Goal: Transaction & Acquisition: Book appointment/travel/reservation

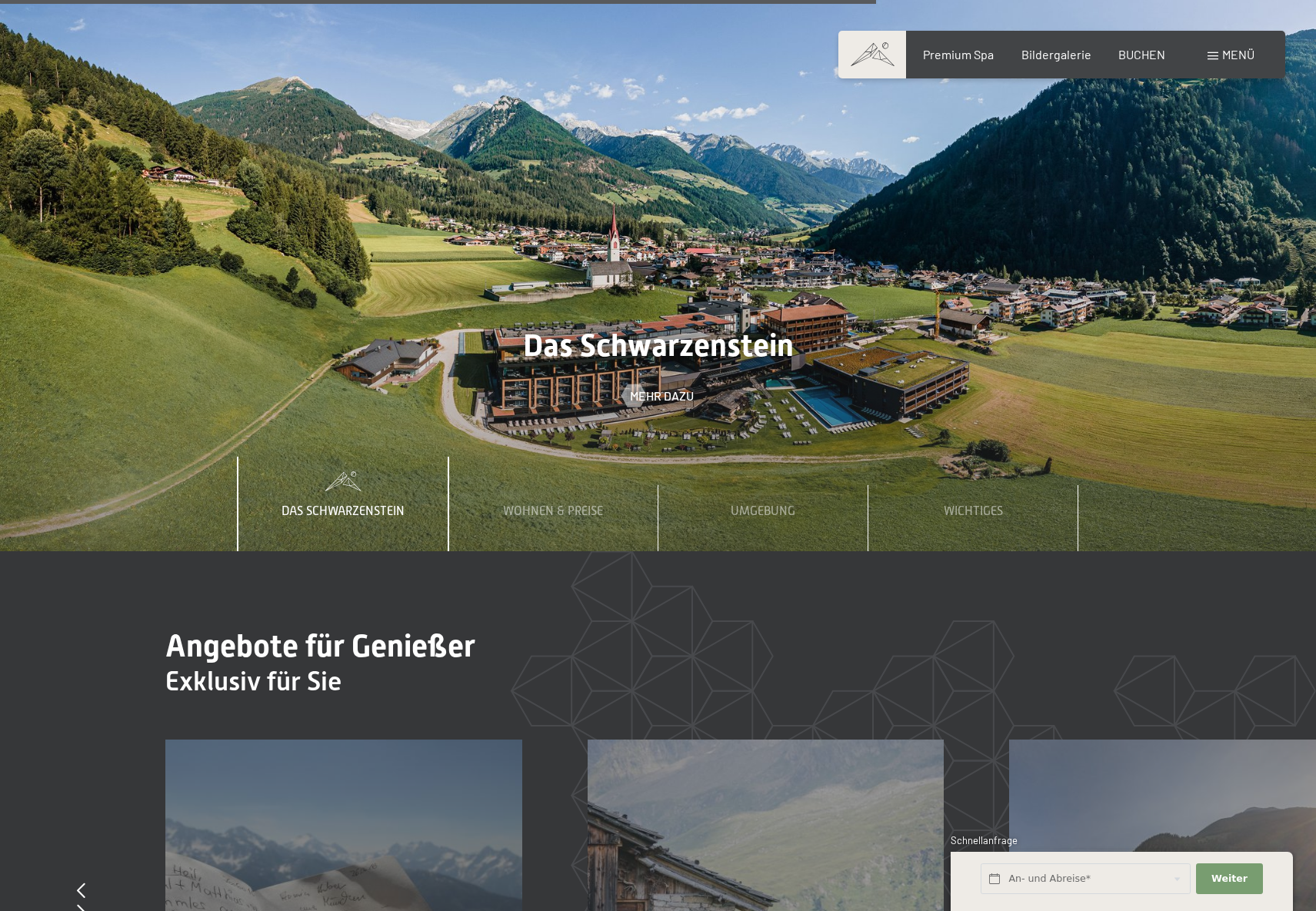
scroll to position [5633, 0]
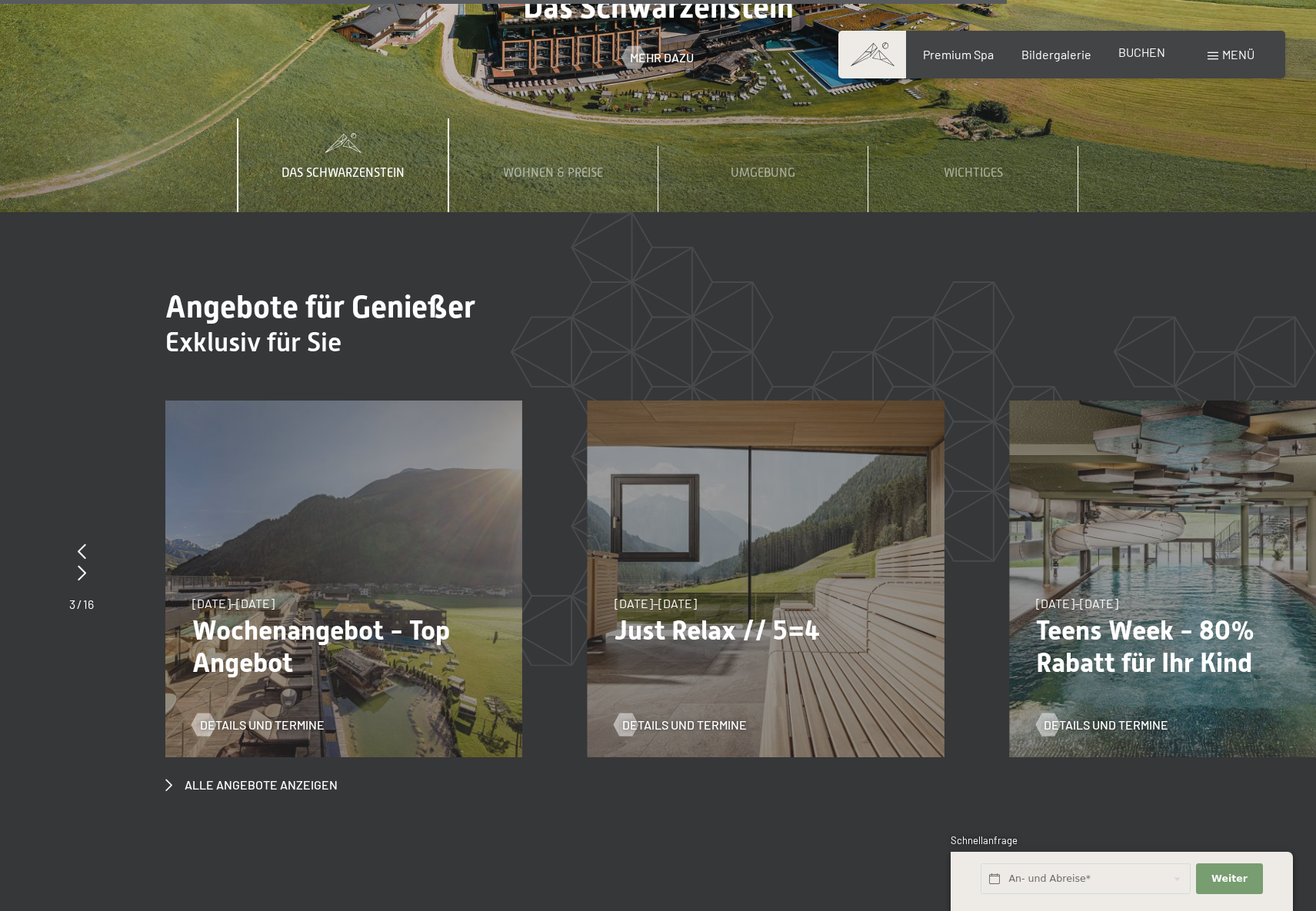
click at [1142, 50] on span "BUCHEN" at bounding box center [1142, 52] width 47 height 15
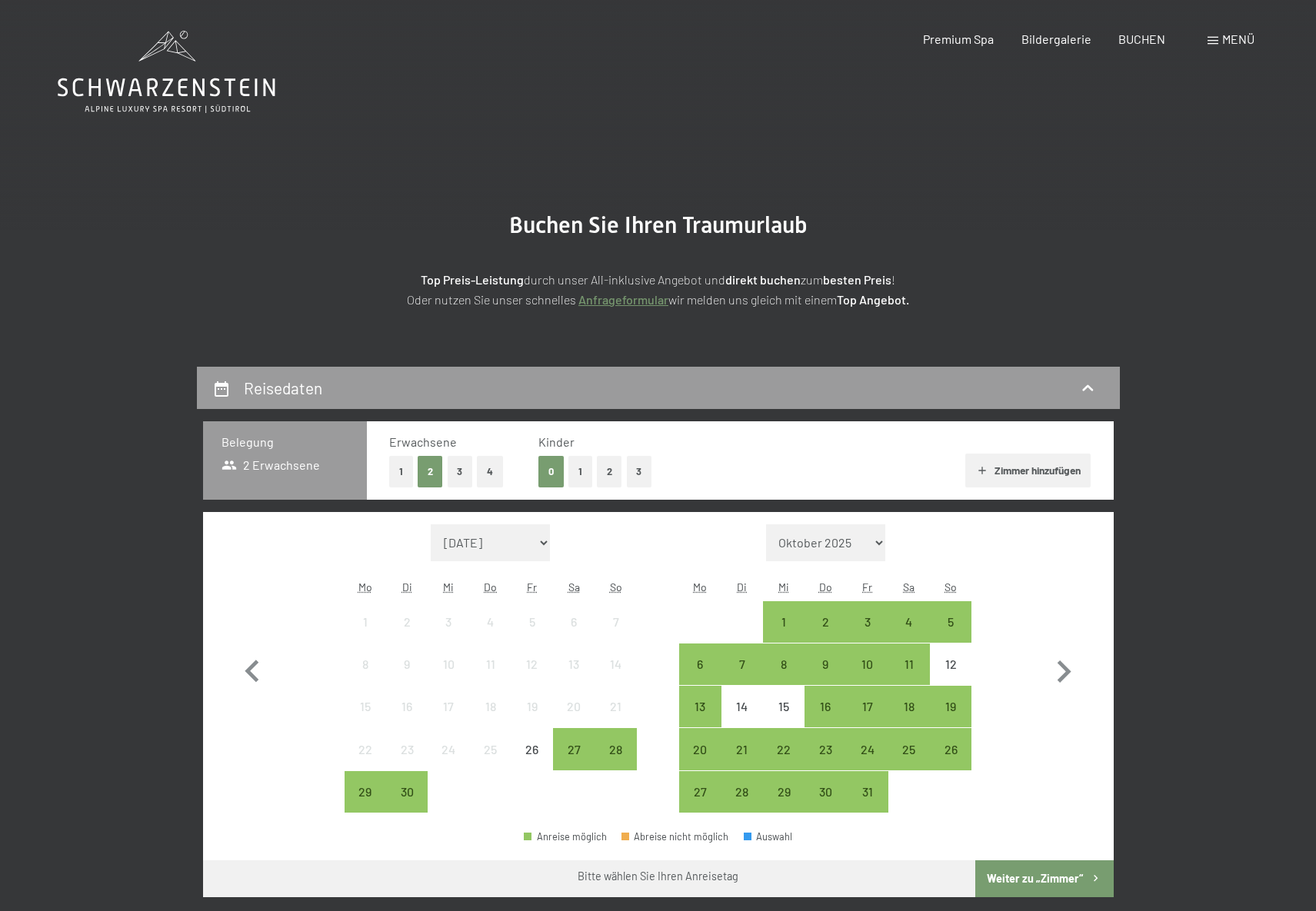
click at [608, 471] on button "2" at bounding box center [610, 472] width 25 height 32
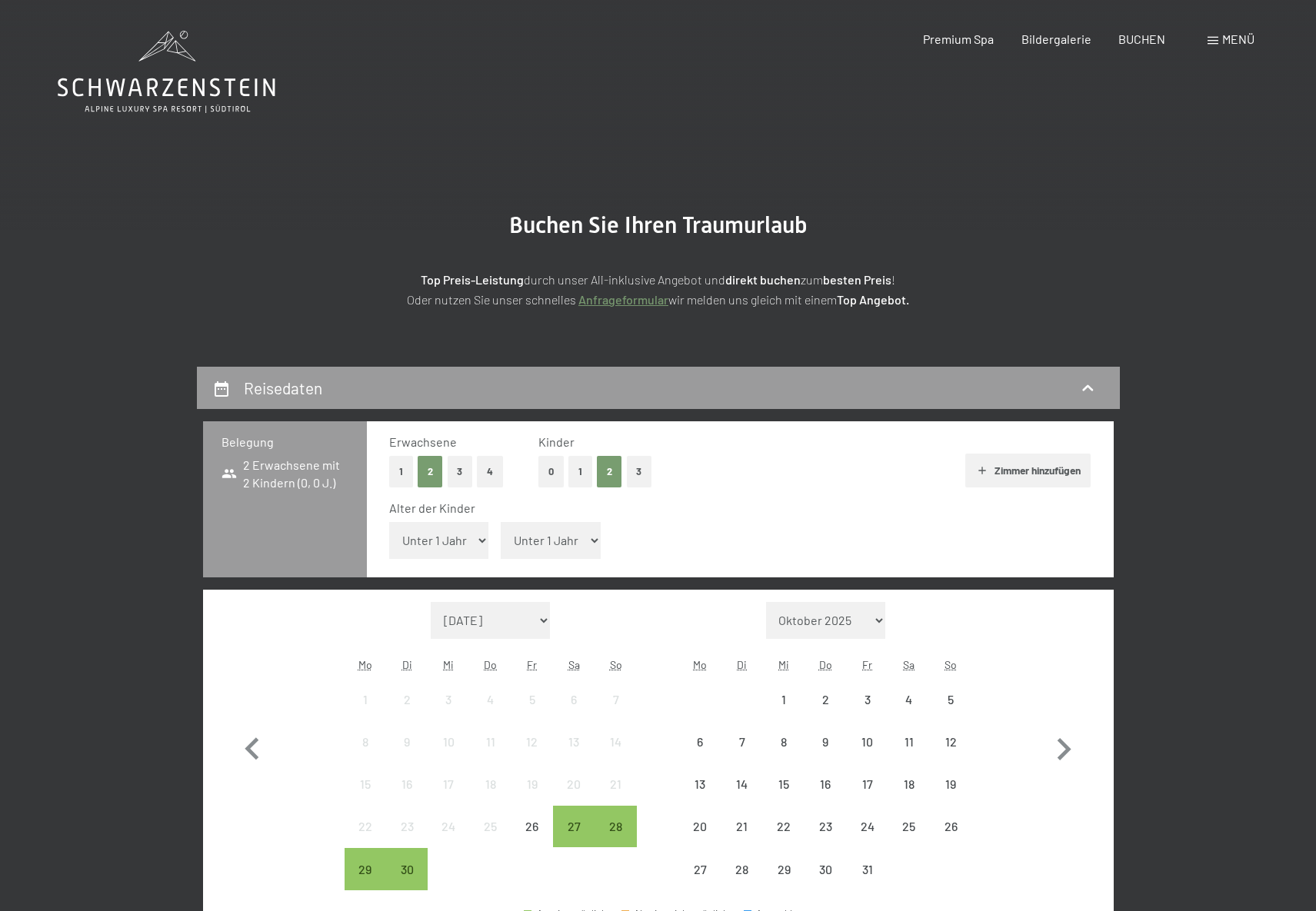
click at [444, 548] on select "Unter 1 Jahr 1 Jahr 2 Jahre 3 Jahre 4 Jahre 5 Jahre 6 Jahre 7 Jahre 8 Jahre 9 J…" at bounding box center [439, 540] width 100 height 37
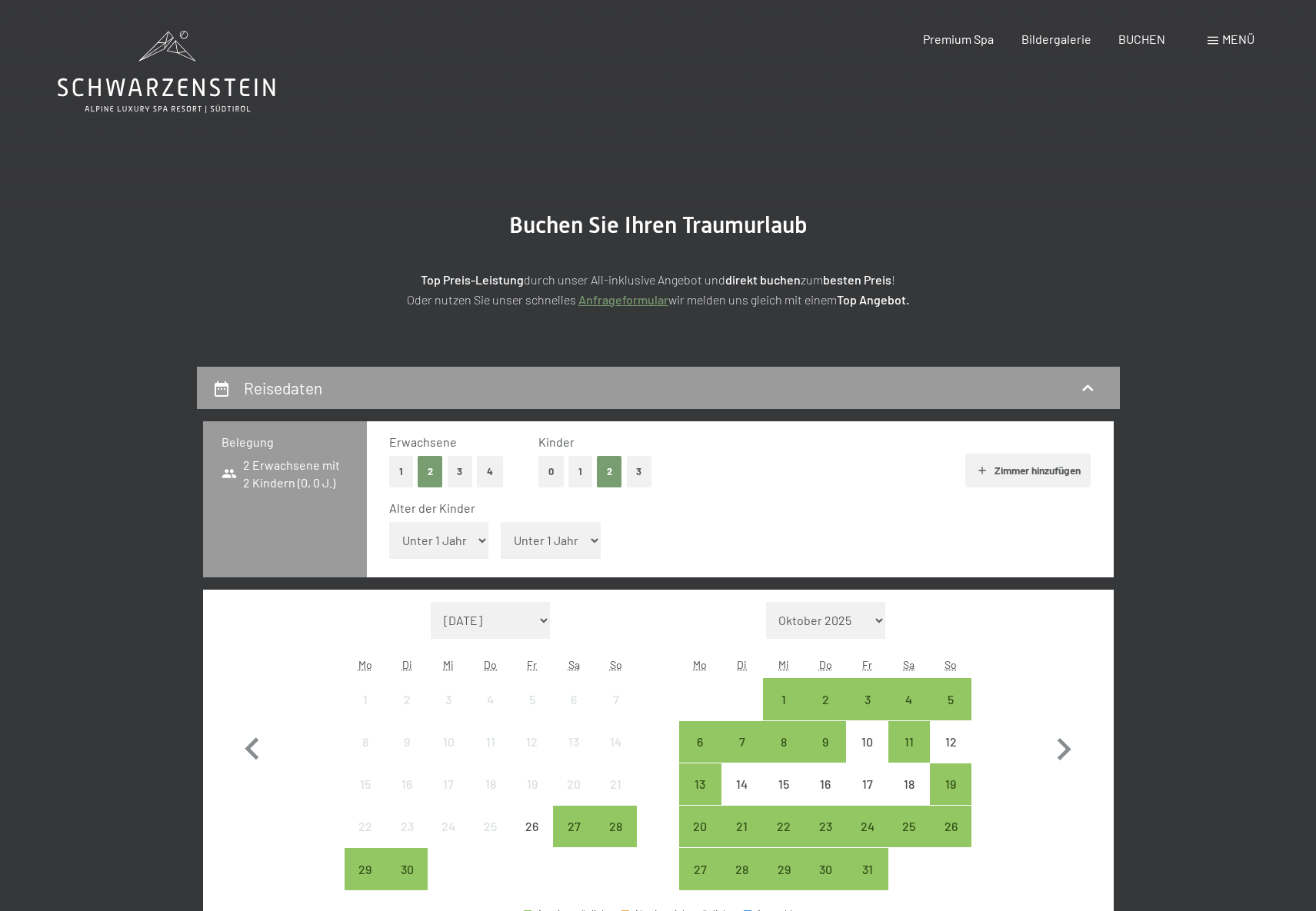
select select "8"
click at [389, 522] on select "Unter 1 Jahr 1 Jahr 2 Jahre 3 Jahre 4 Jahre 5 Jahre 6 Jahre 7 Jahre 8 Jahre 9 J…" at bounding box center [439, 540] width 100 height 37
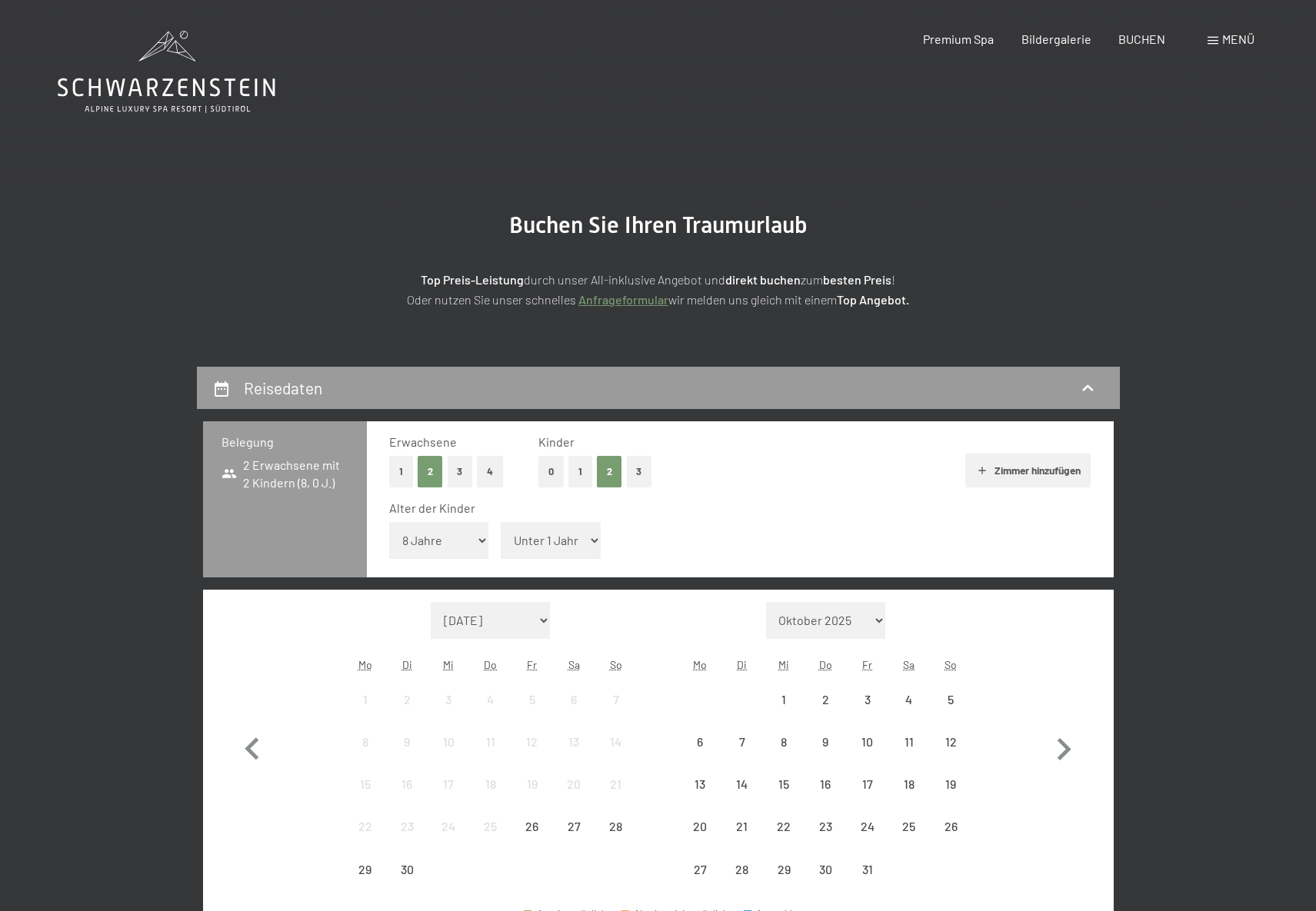
click at [551, 538] on select "Unter 1 Jahr 1 Jahr 2 Jahre 3 Jahre 4 Jahre 5 Jahre 6 Jahre 7 Jahre 8 Jahre 9 J…" at bounding box center [551, 540] width 100 height 37
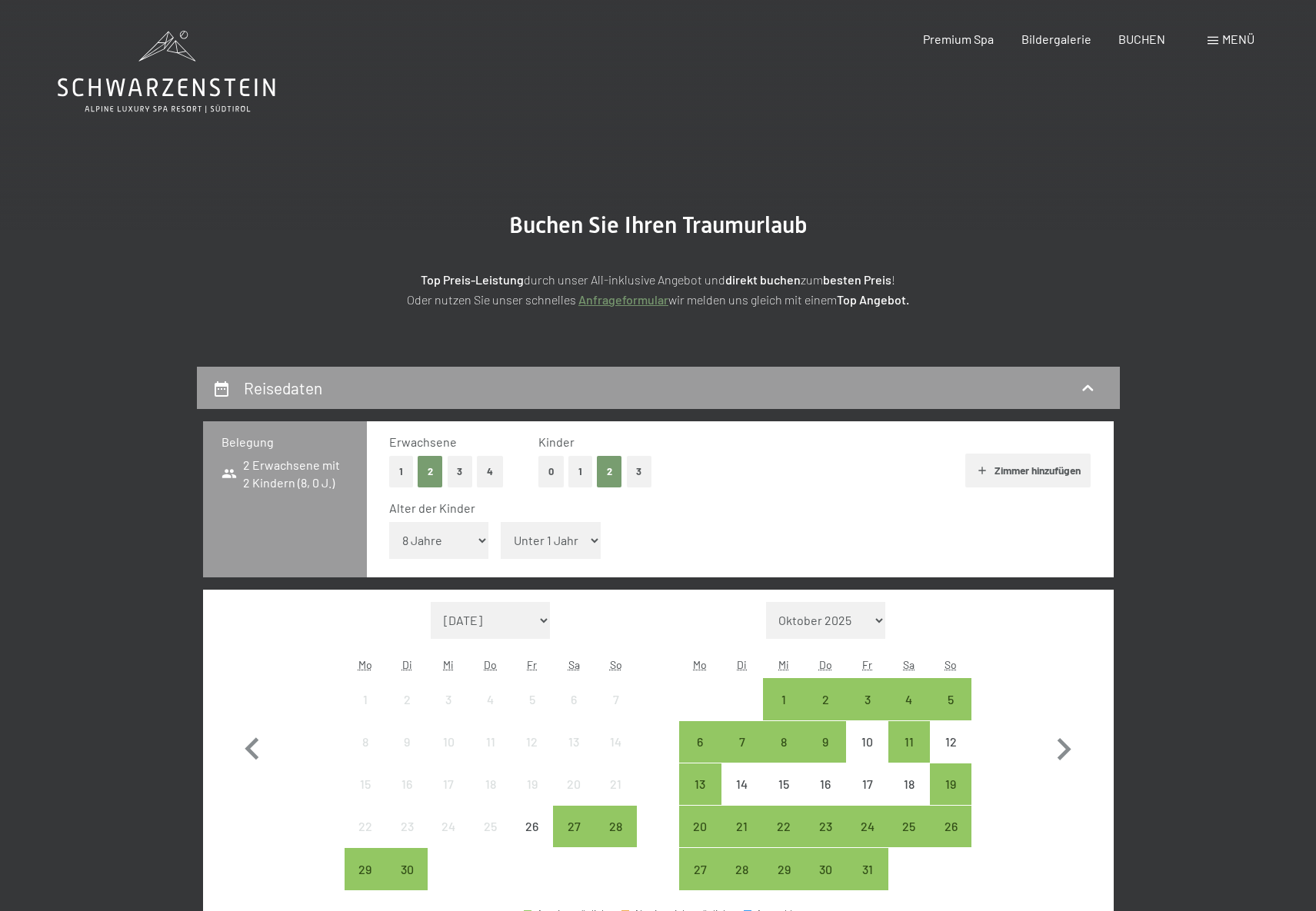
select select "13"
click at [501, 522] on select "Unter 1 Jahr 1 Jahr 2 Jahre 3 Jahre 4 Jahre 5 Jahre 6 Jahre 7 Jahre 8 Jahre 9 J…" at bounding box center [551, 540] width 100 height 37
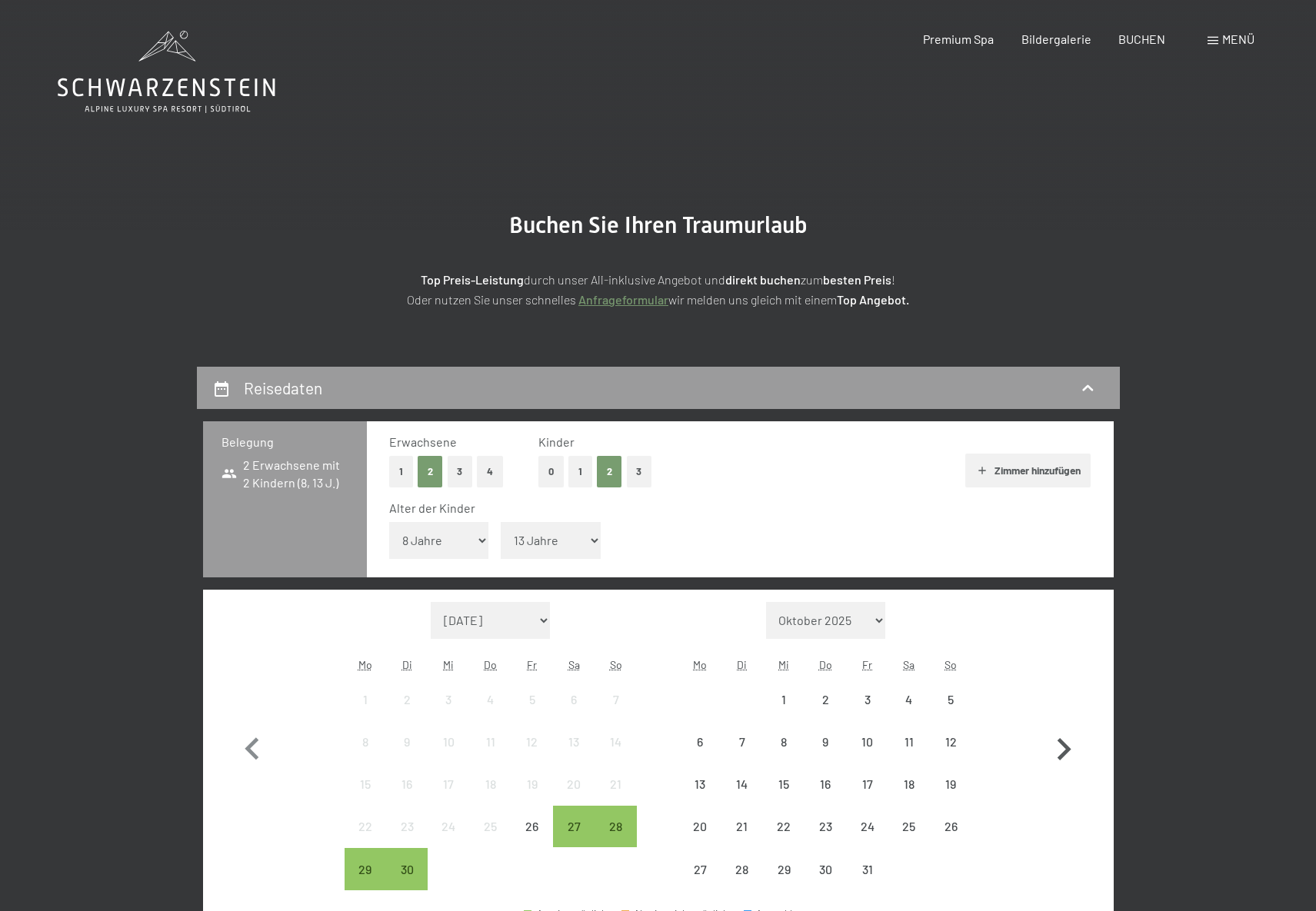
click at [1070, 746] on icon "button" at bounding box center [1064, 750] width 45 height 45
select select "2025-10-01"
select select "2025-11-01"
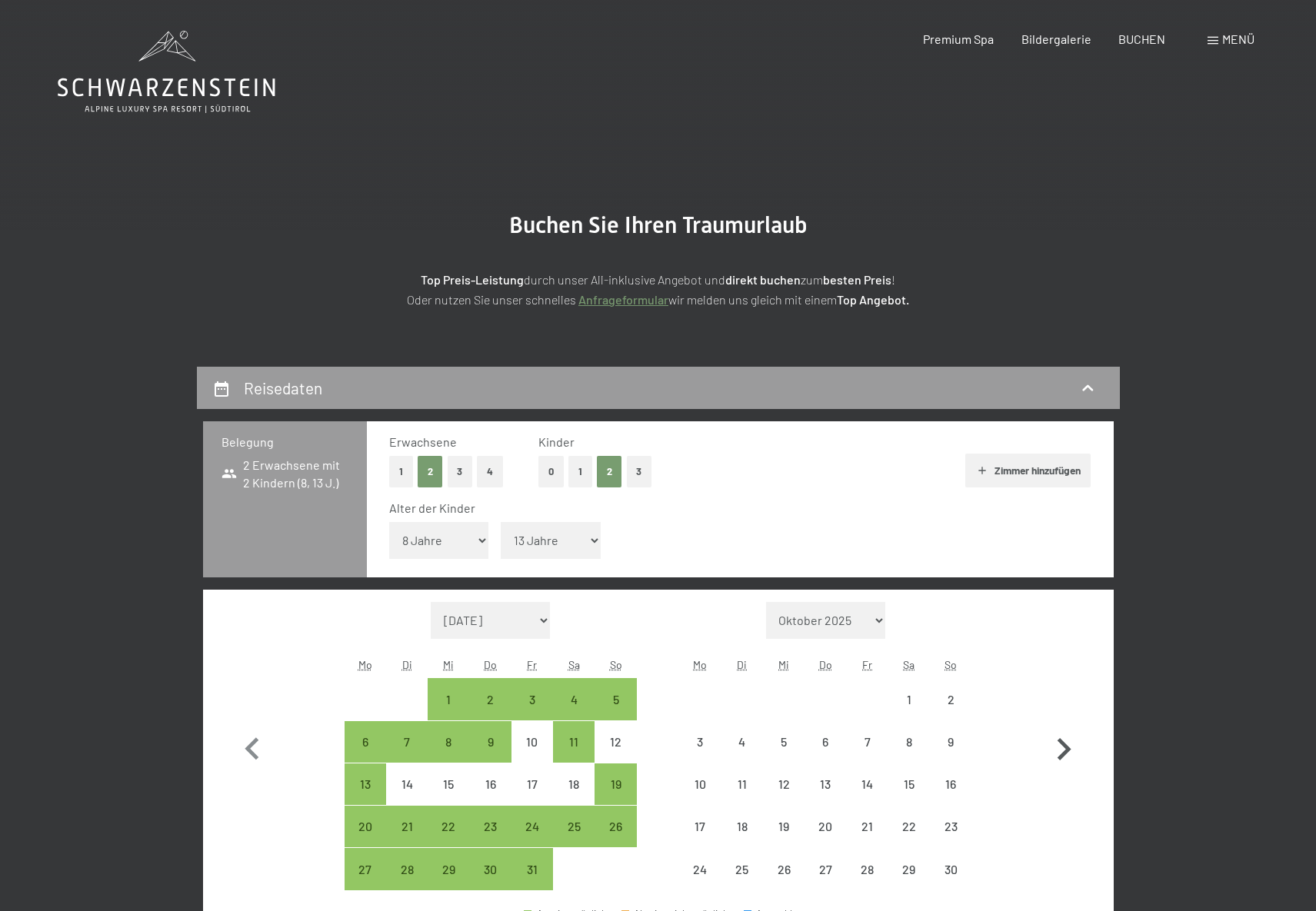
click at [1068, 747] on icon "button" at bounding box center [1064, 749] width 14 height 22
select select "2025-11-01"
select select "2025-12-01"
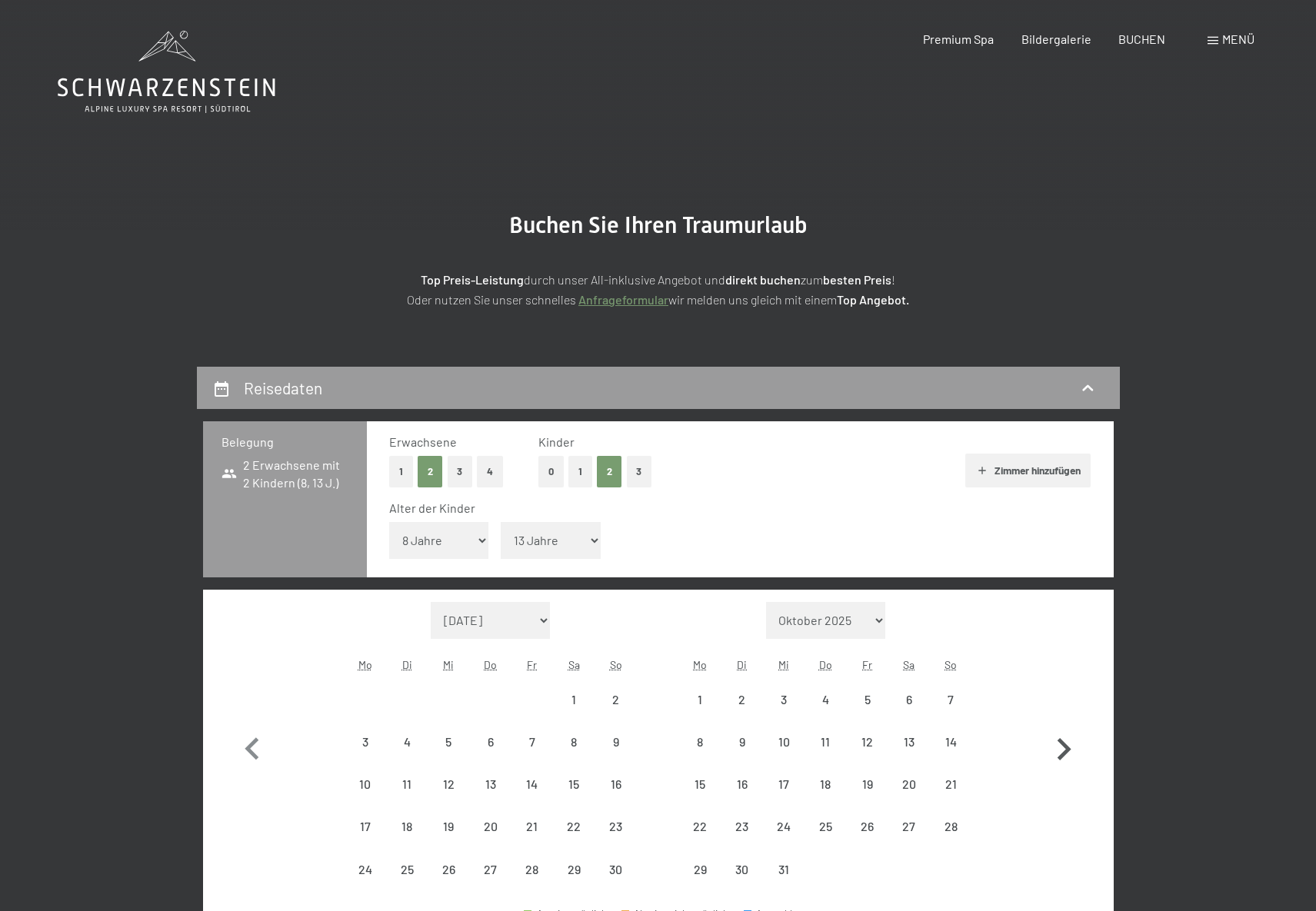
select select "2025-11-01"
select select "2025-12-01"
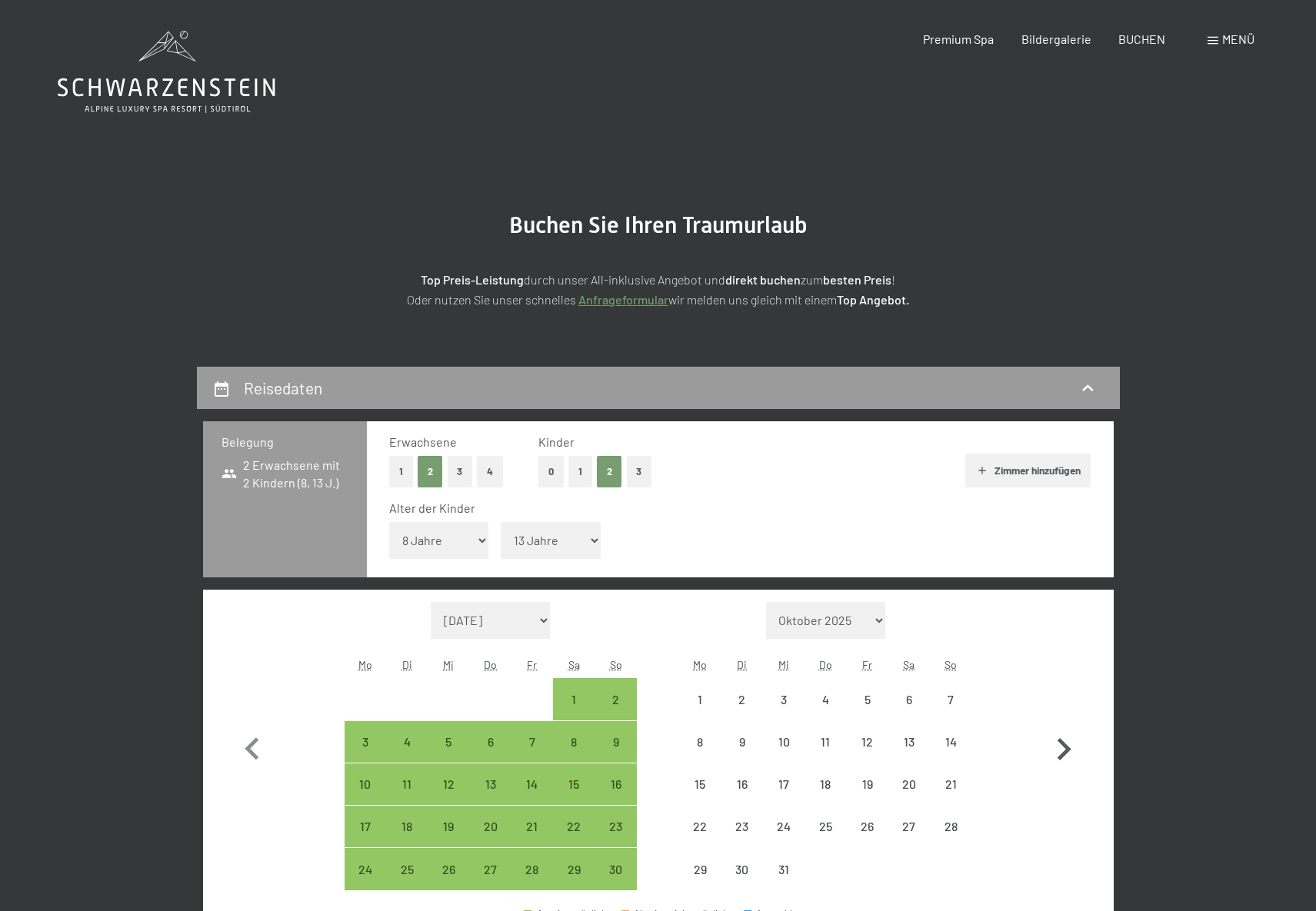
select select "2025-11-01"
select select "2025-12-01"
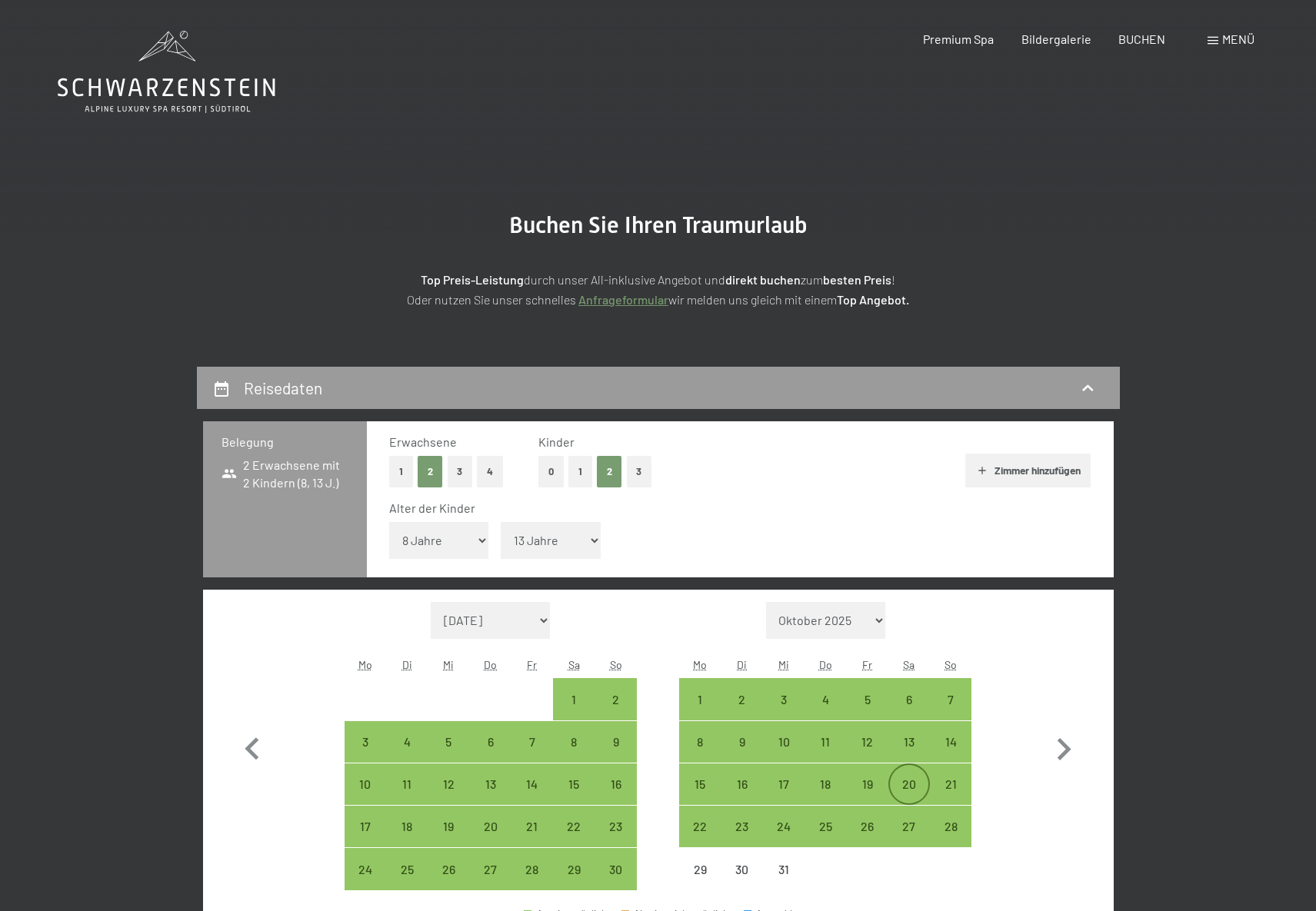
click at [910, 775] on div "20" at bounding box center [909, 784] width 38 height 38
select select "2025-11-01"
select select "2025-12-01"
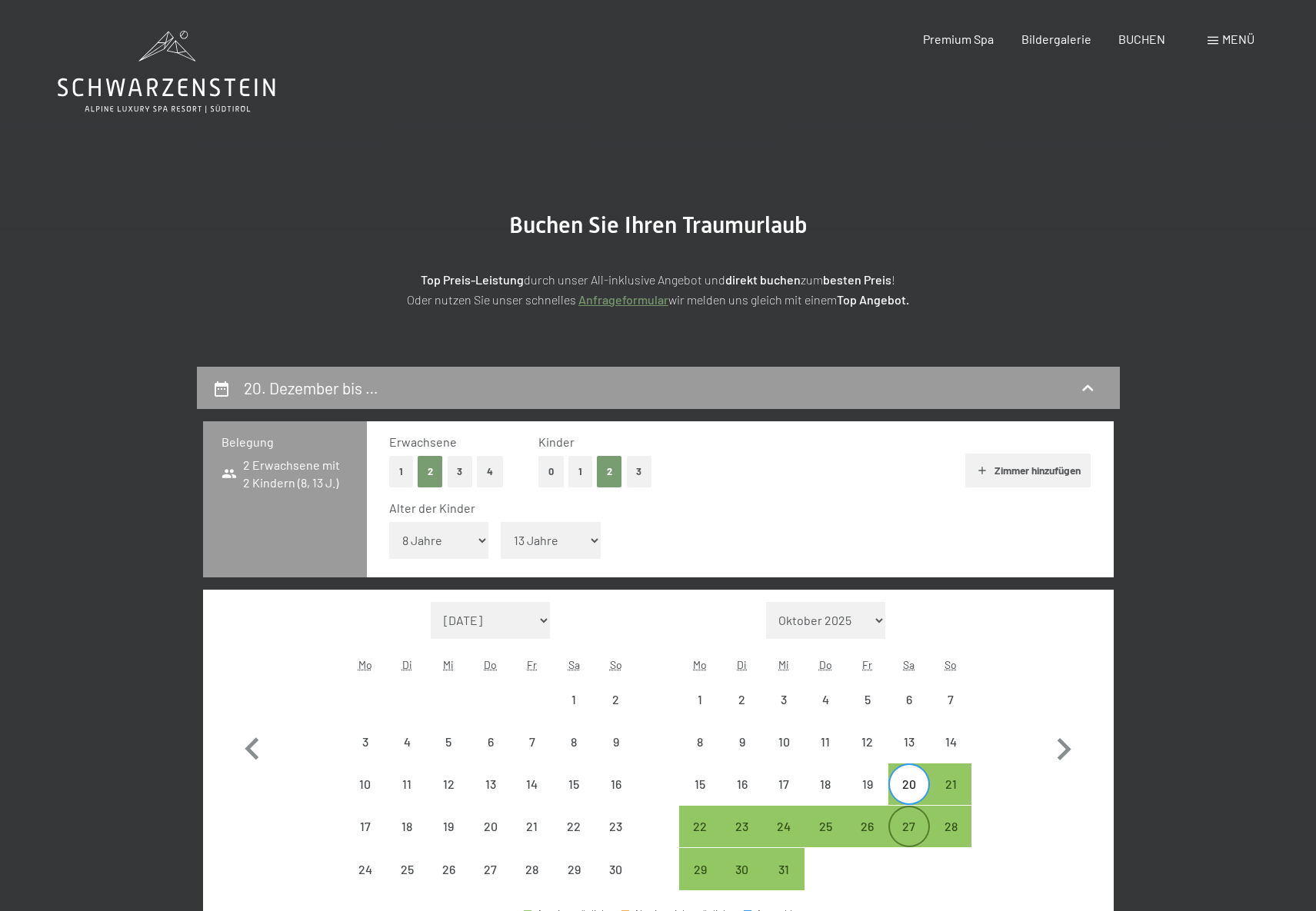
click at [910, 823] on div "27" at bounding box center [909, 839] width 38 height 38
select select "2025-11-01"
select select "2025-12-01"
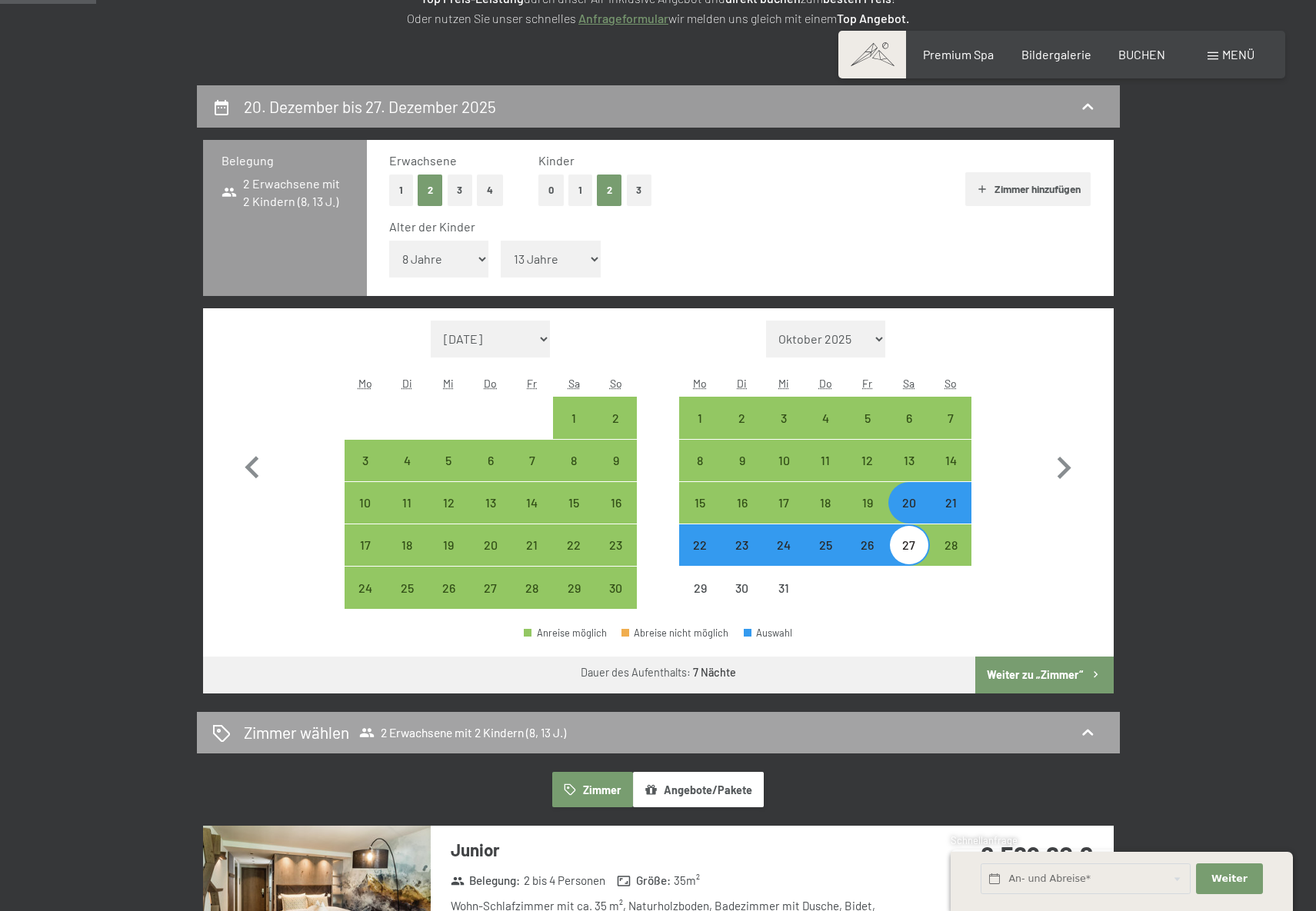
scroll to position [351, 0]
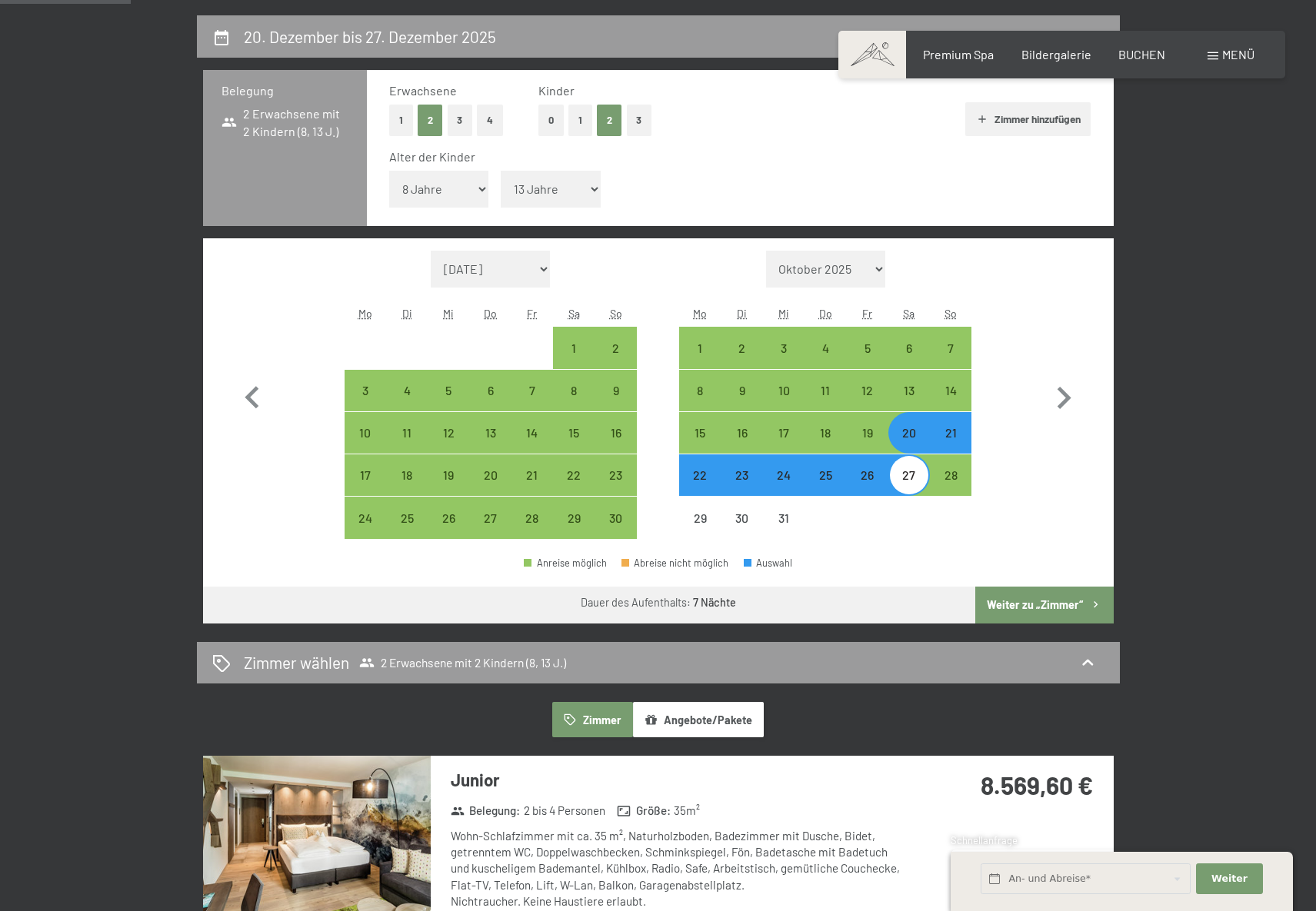
click at [1052, 605] on button "Weiter zu „Zimmer“" at bounding box center [1044, 605] width 137 height 37
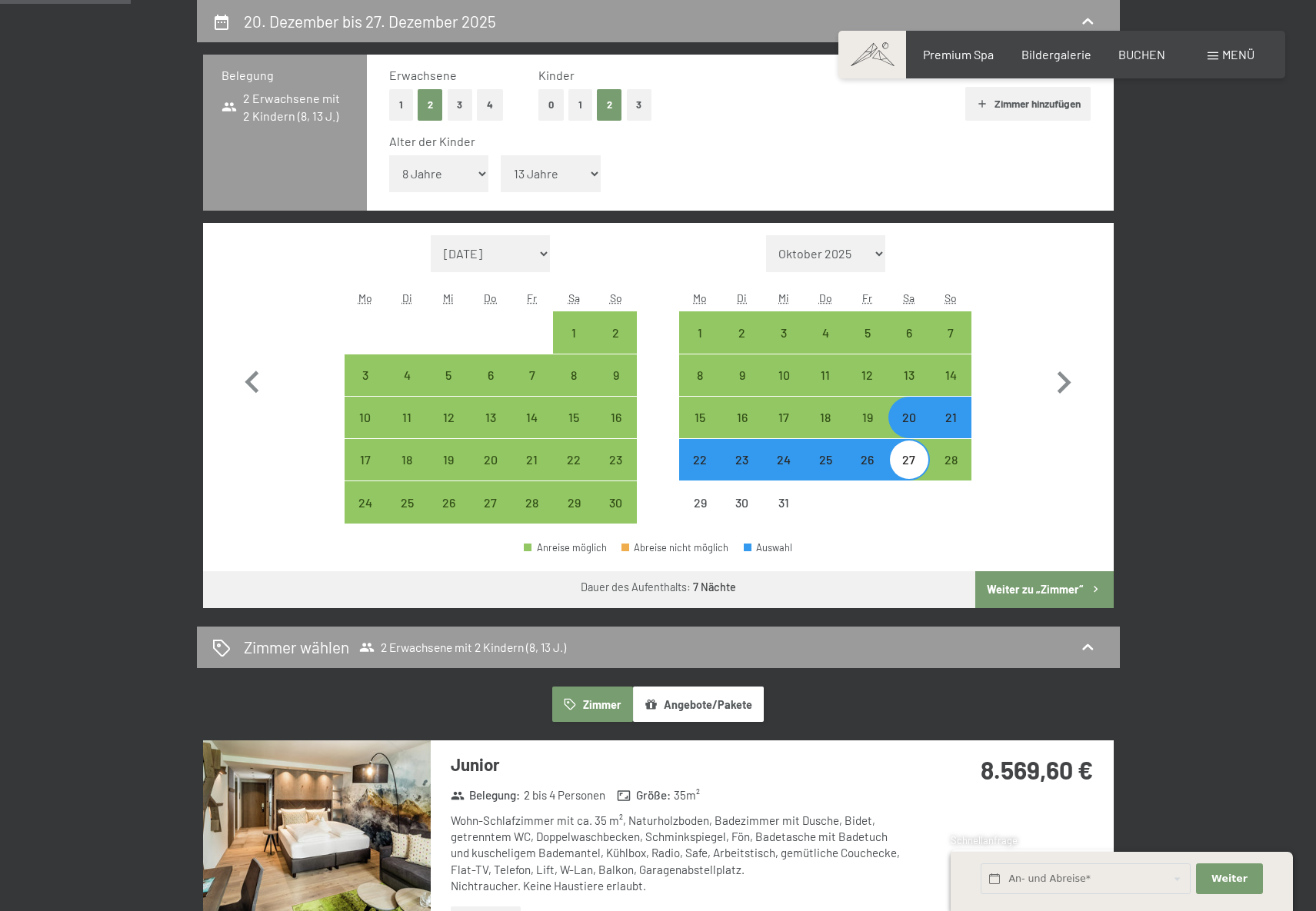
select select "2025-11-01"
select select "2025-12-01"
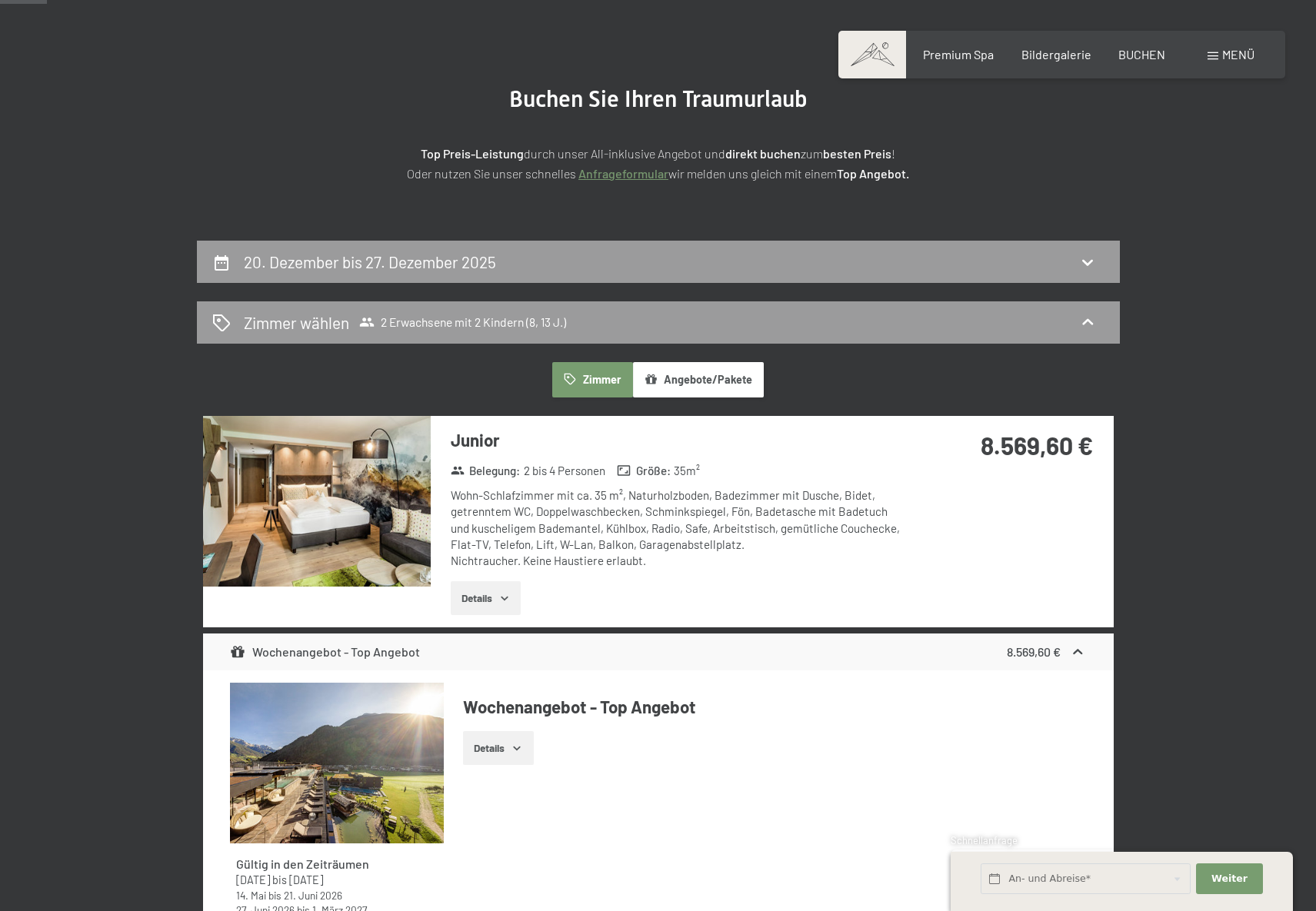
scroll to position [127, 0]
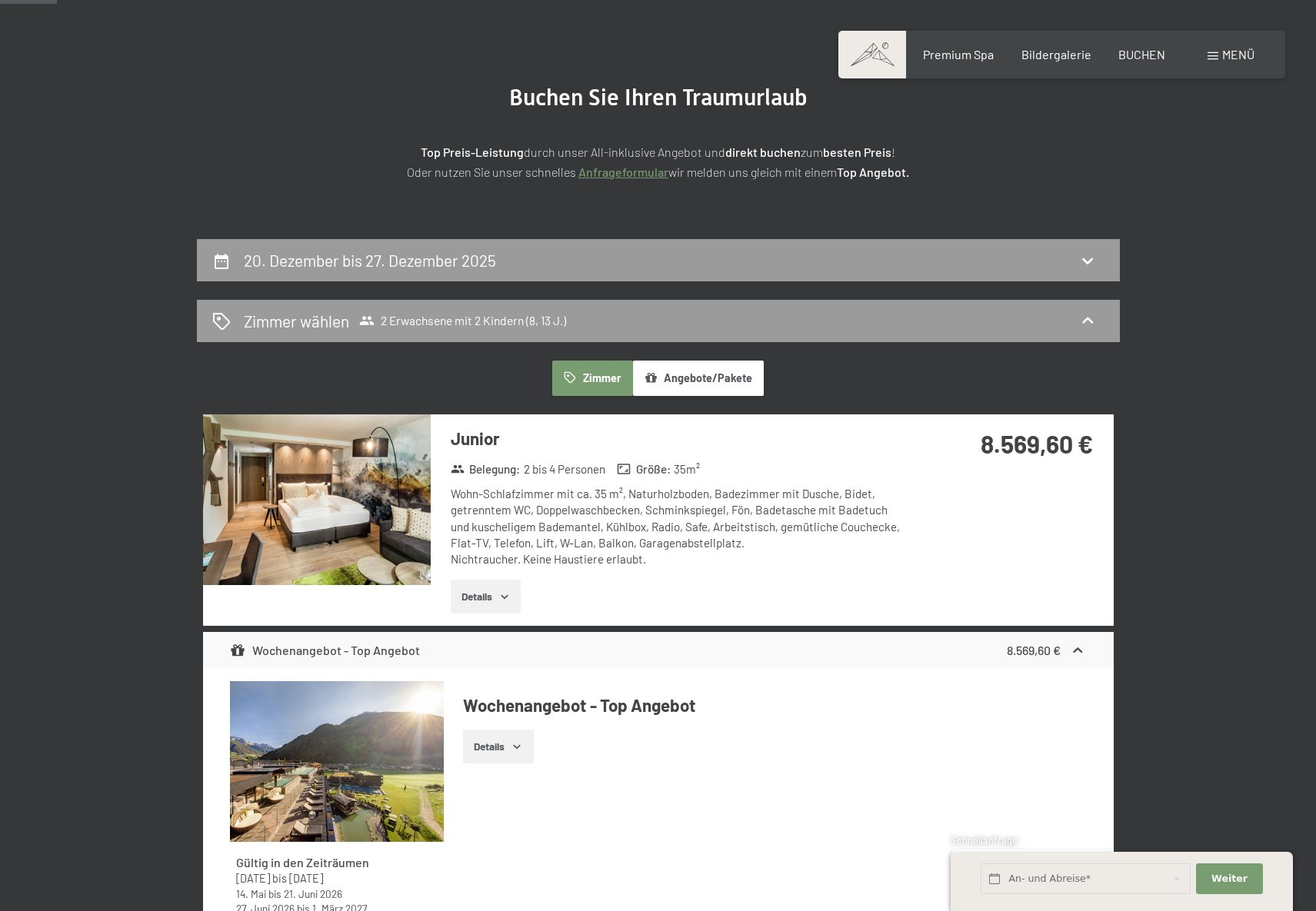
click at [506, 592] on icon "button" at bounding box center [504, 596] width 12 height 12
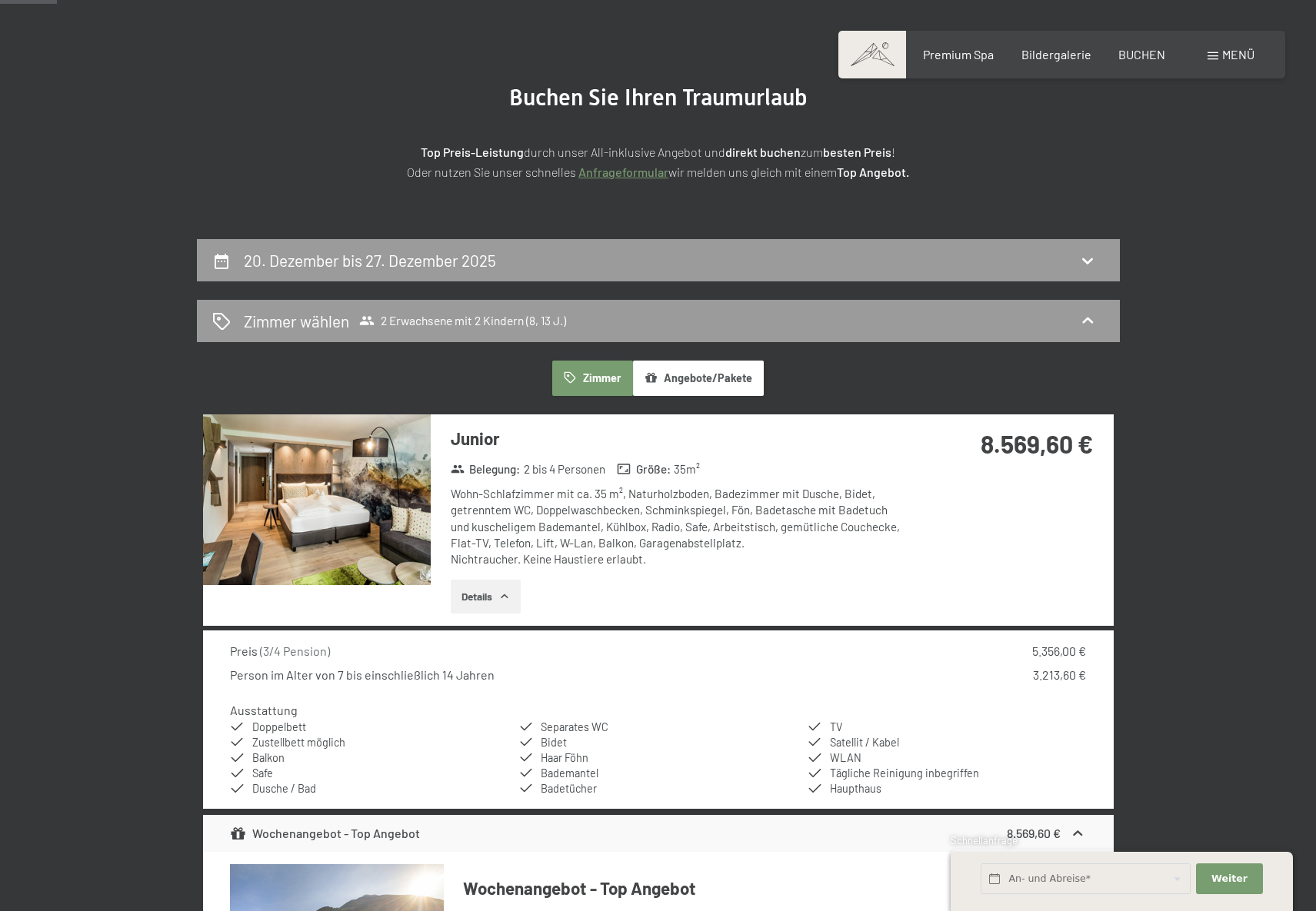
click at [506, 592] on icon "button" at bounding box center [504, 596] width 12 height 12
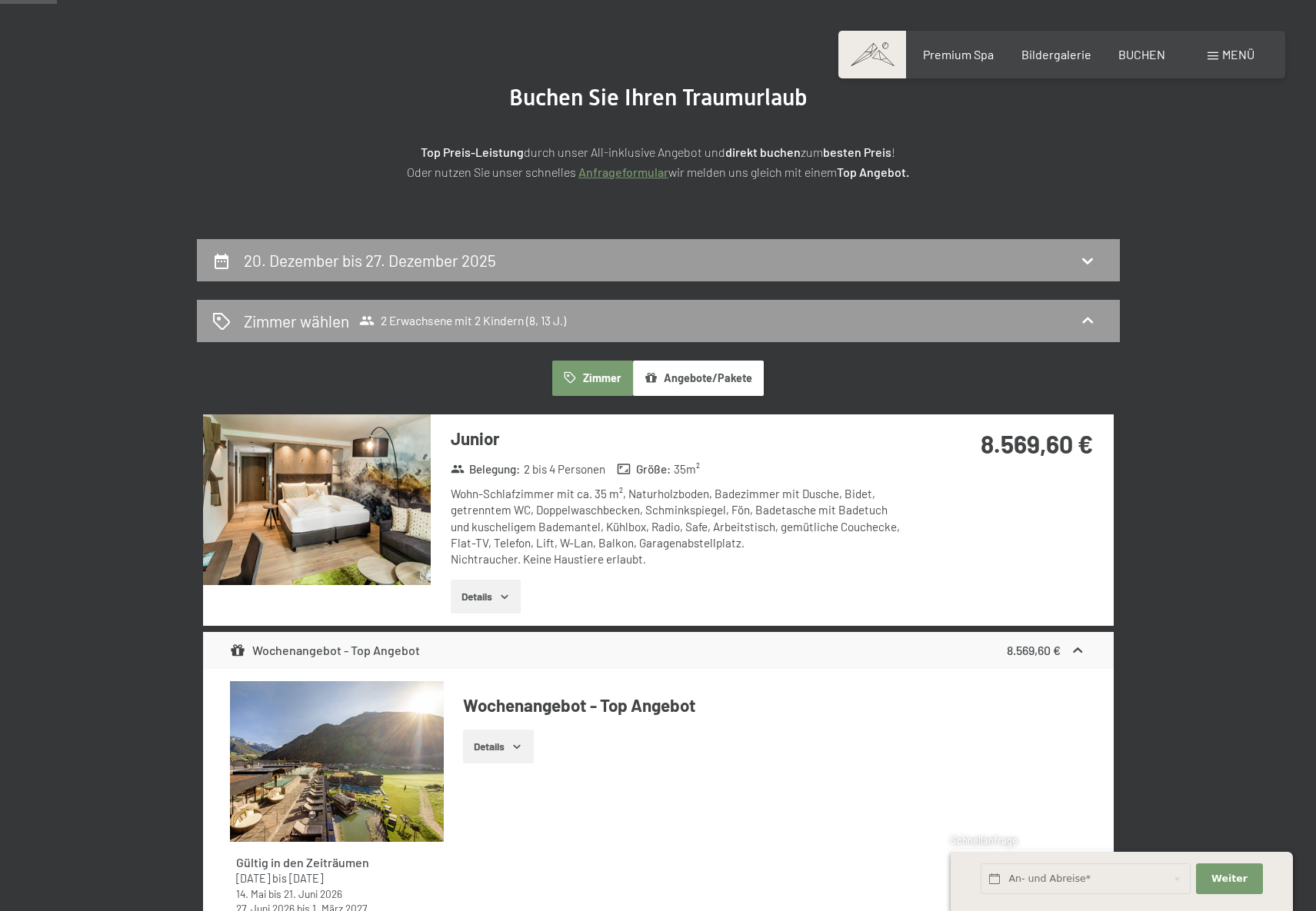
click at [506, 592] on icon "button" at bounding box center [504, 596] width 12 height 12
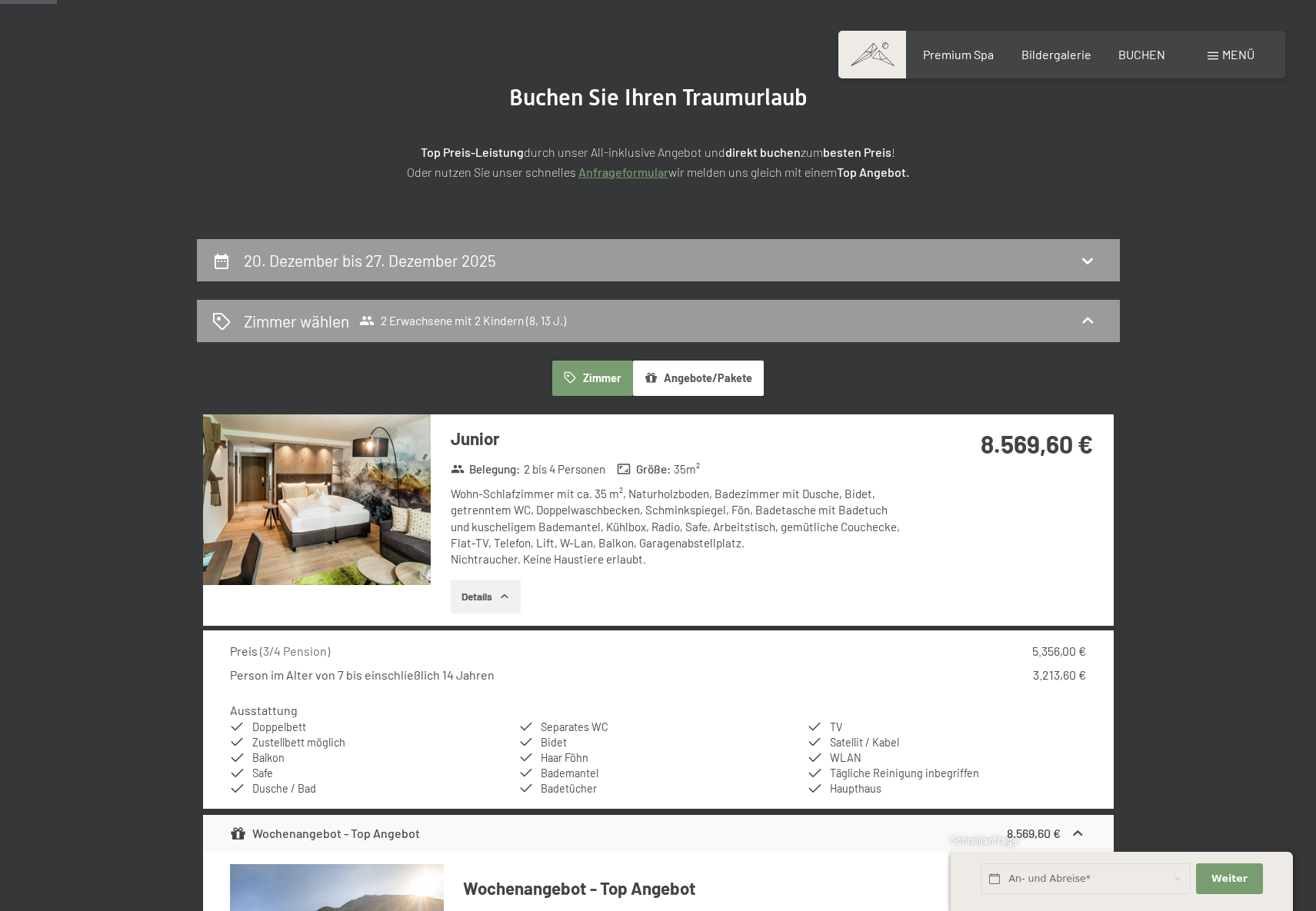
click at [506, 592] on icon "button" at bounding box center [504, 596] width 12 height 12
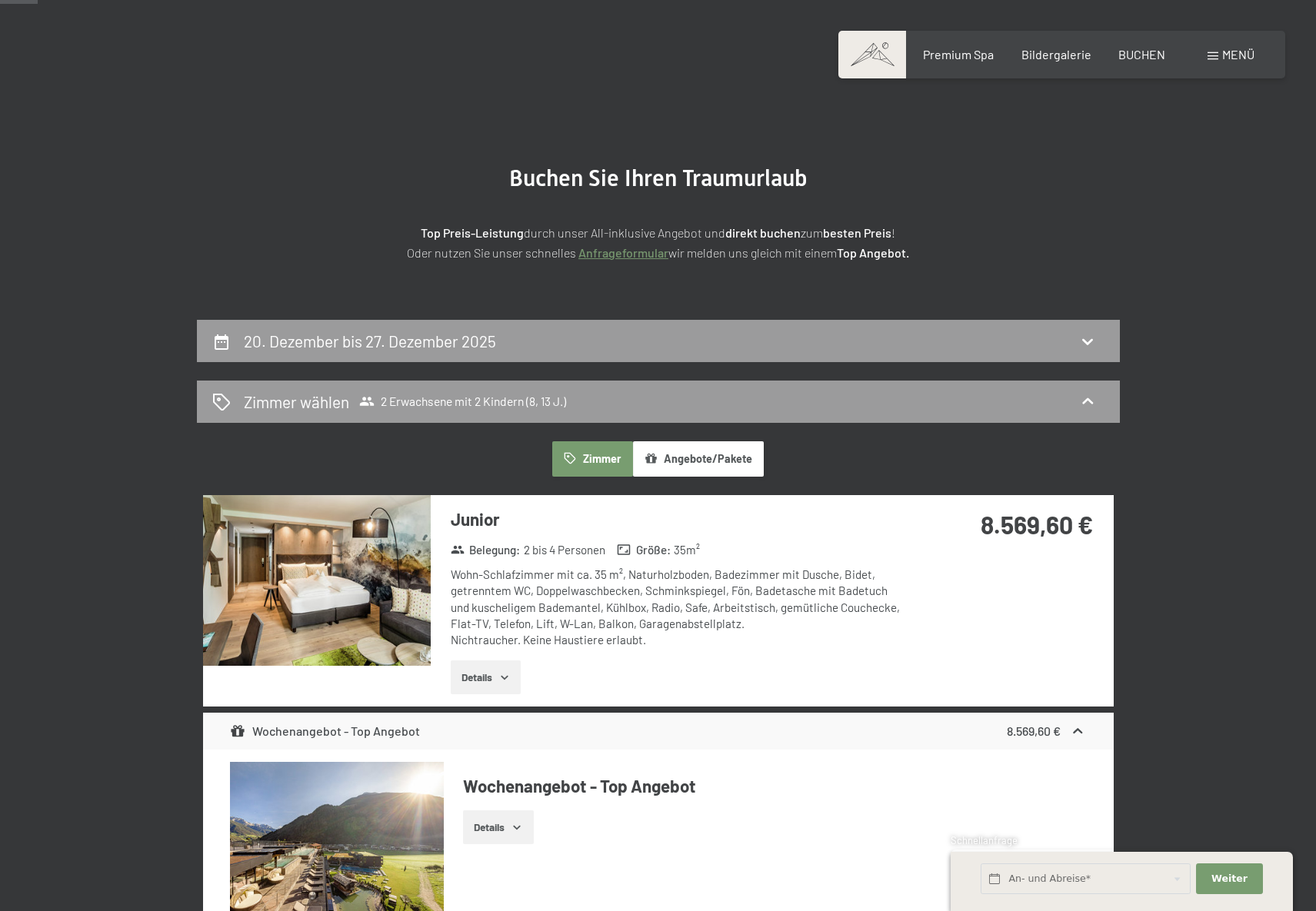
scroll to position [0, 0]
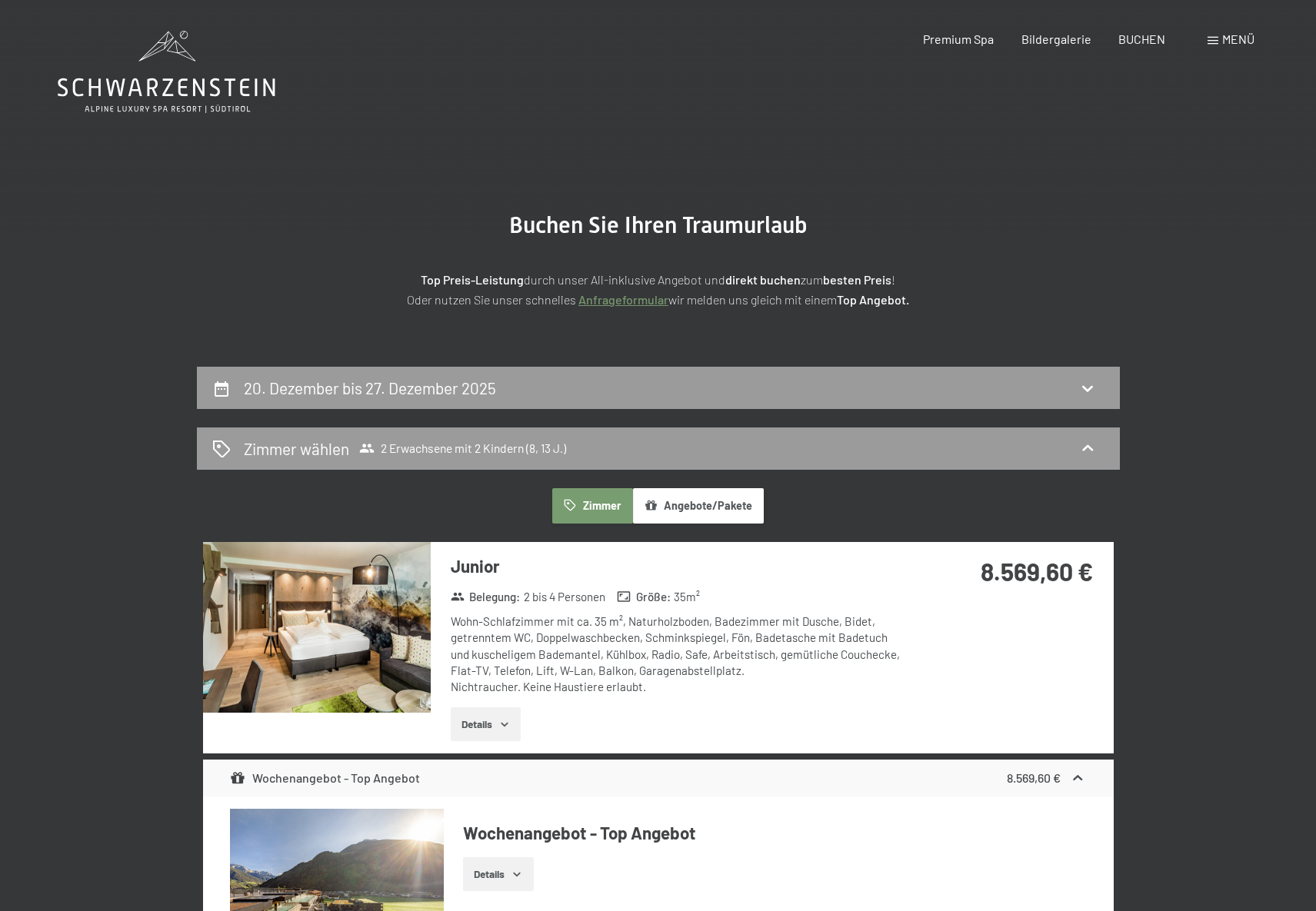
click at [187, 77] on icon at bounding box center [166, 72] width 217 height 82
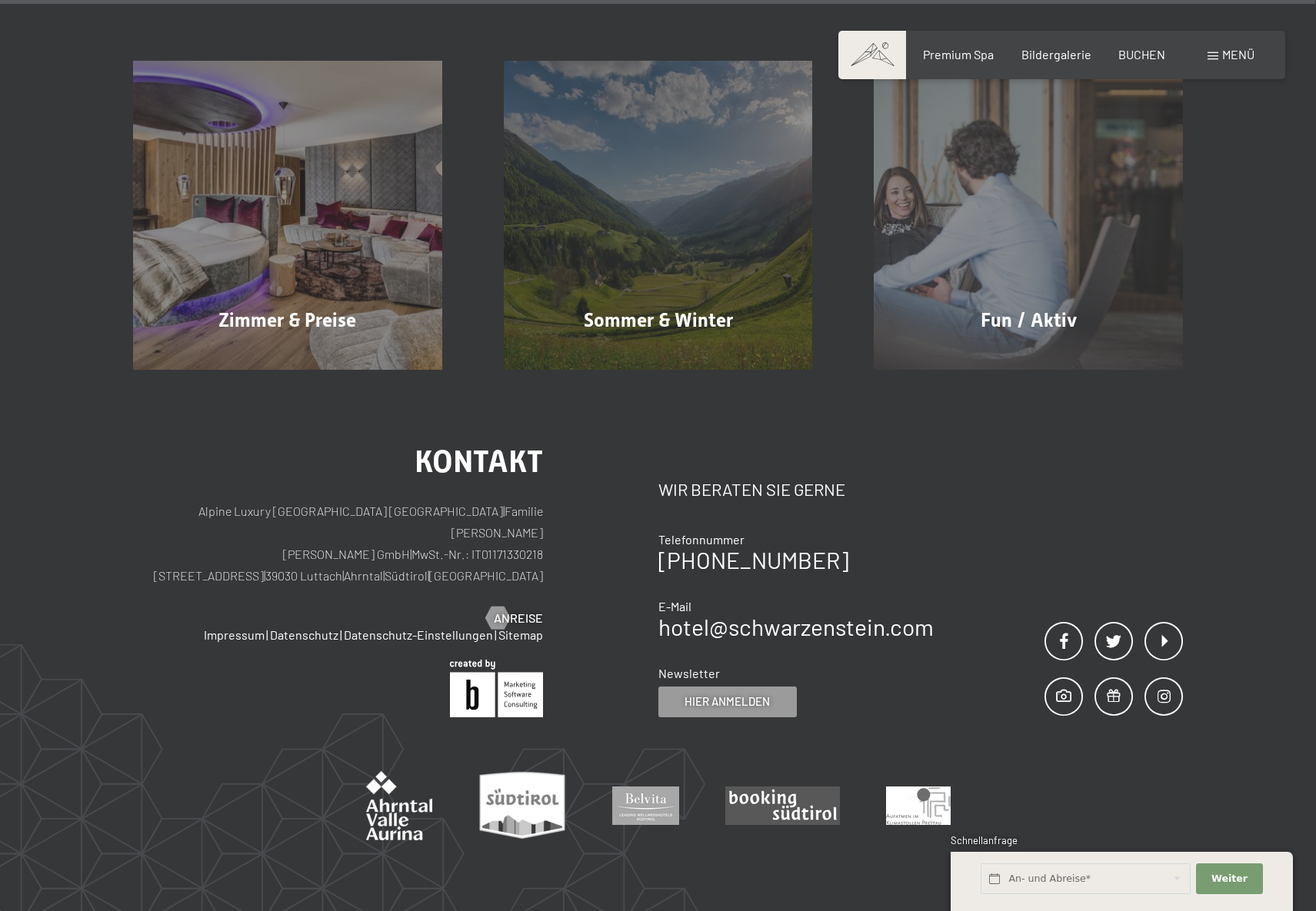
scroll to position [7430, 0]
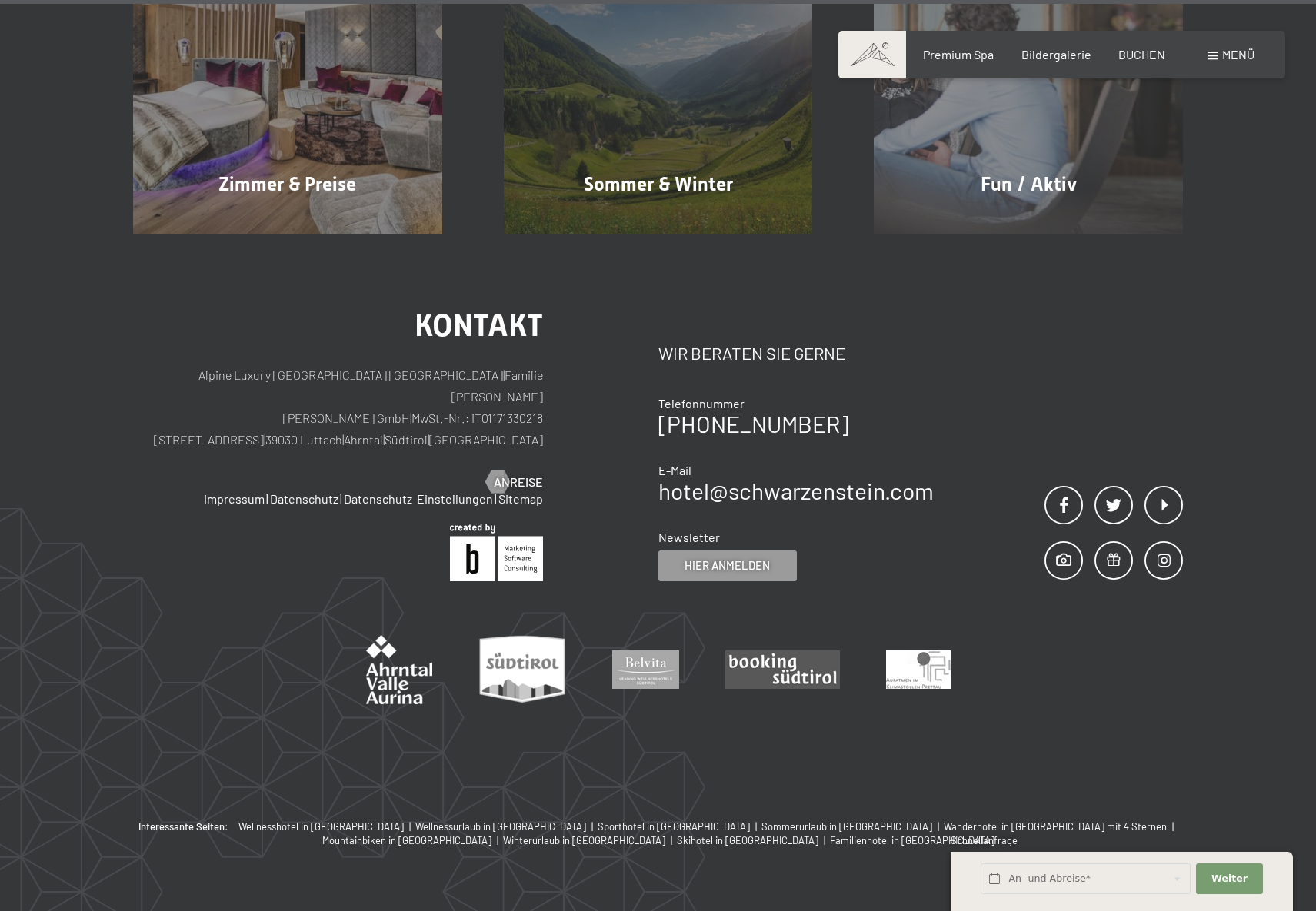
drag, startPoint x: 251, startPoint y: 384, endPoint x: 408, endPoint y: 384, distance: 157.0
click at [408, 384] on p "Alpine Luxury [GEOGRAPHIC_DATA] SCHWARZENSTEIN | Familie [PERSON_NAME] [PERSON_…" at bounding box center [338, 407] width 410 height 86
copy p "[STREET_ADDRESS]"
